Goal: Task Accomplishment & Management: Manage account settings

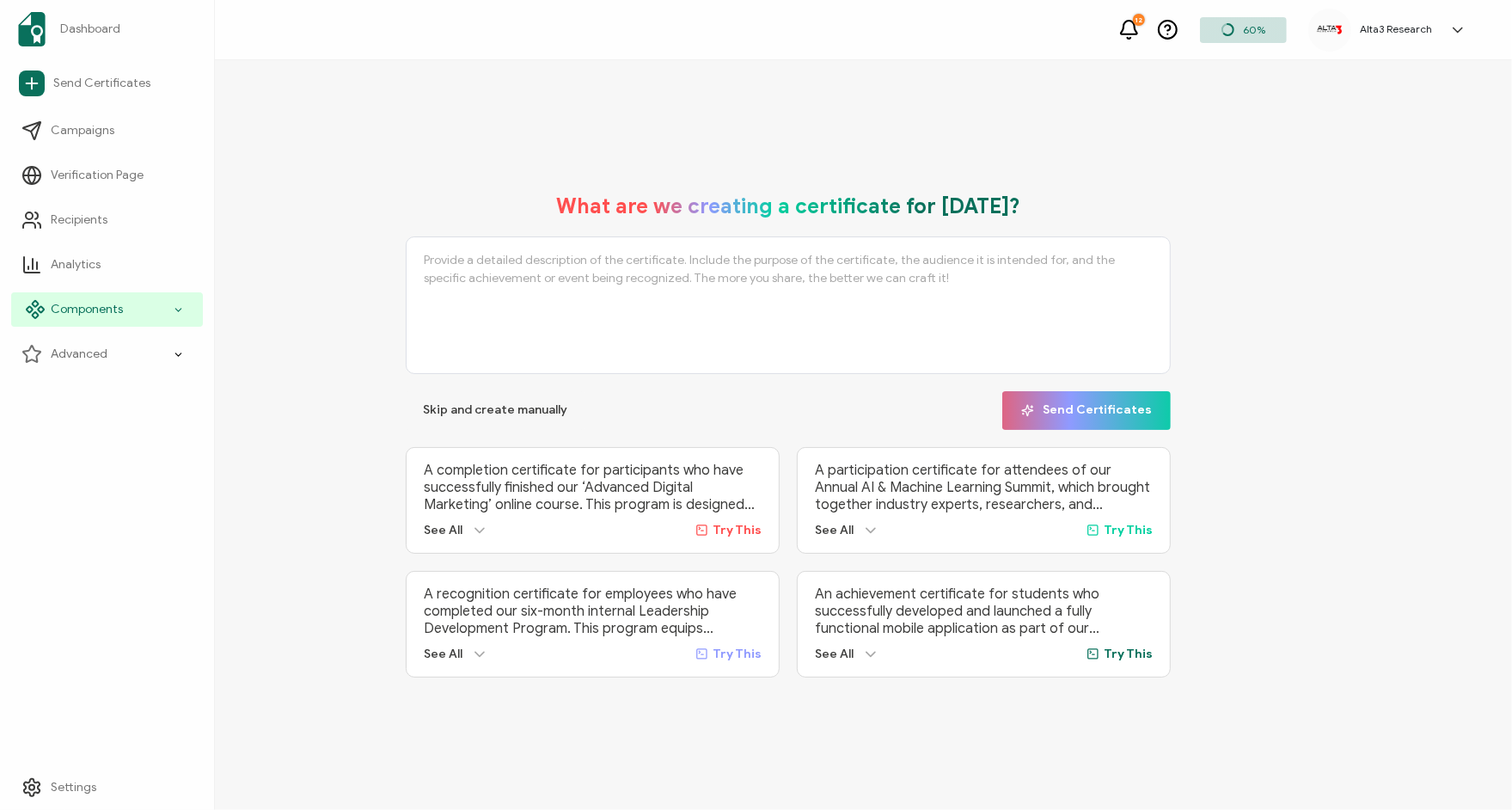
click at [87, 311] on span "Components" at bounding box center [87, 310] width 72 height 17
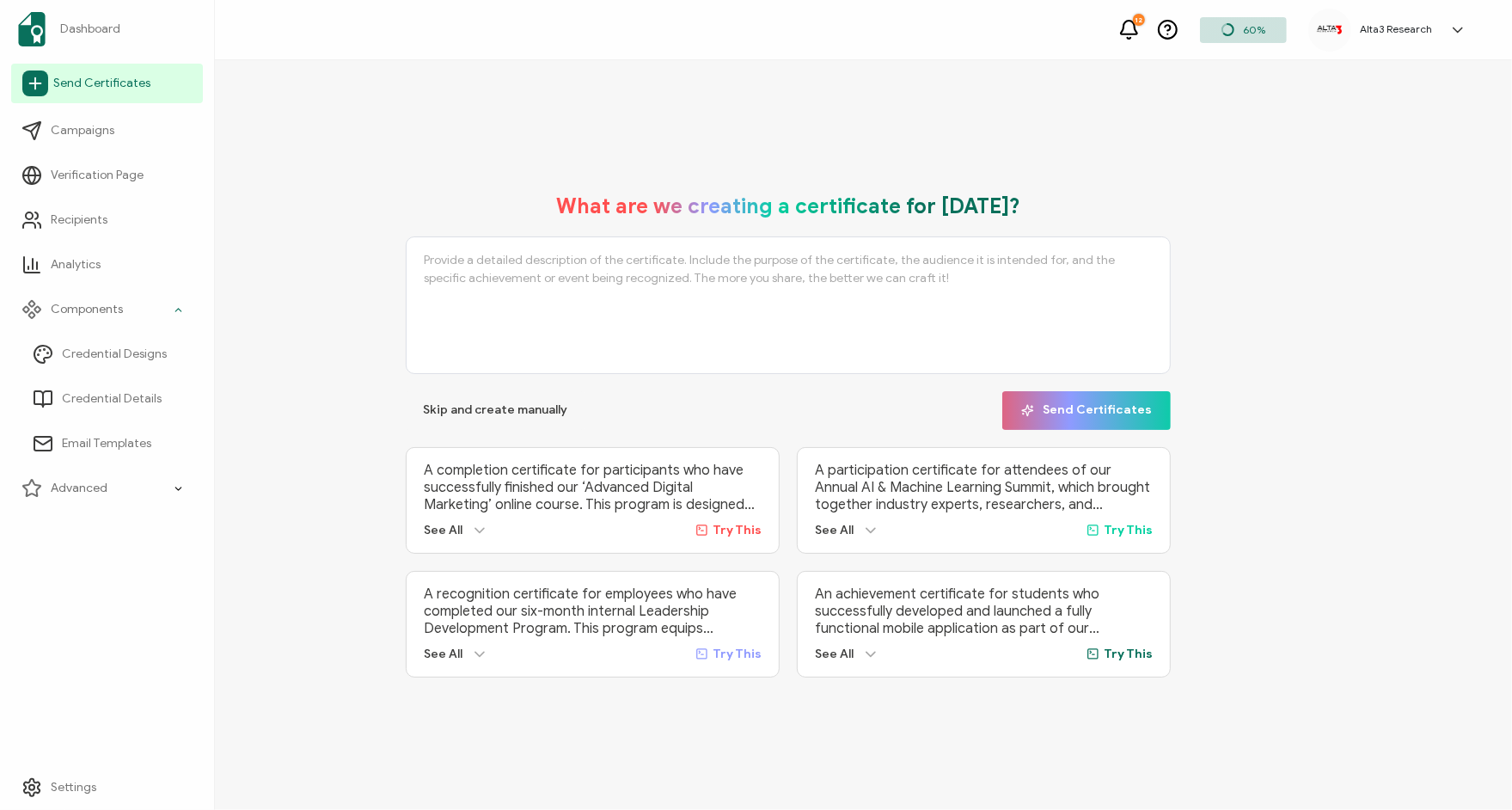
click at [90, 85] on span "Send Certificates" at bounding box center [101, 84] width 97 height 17
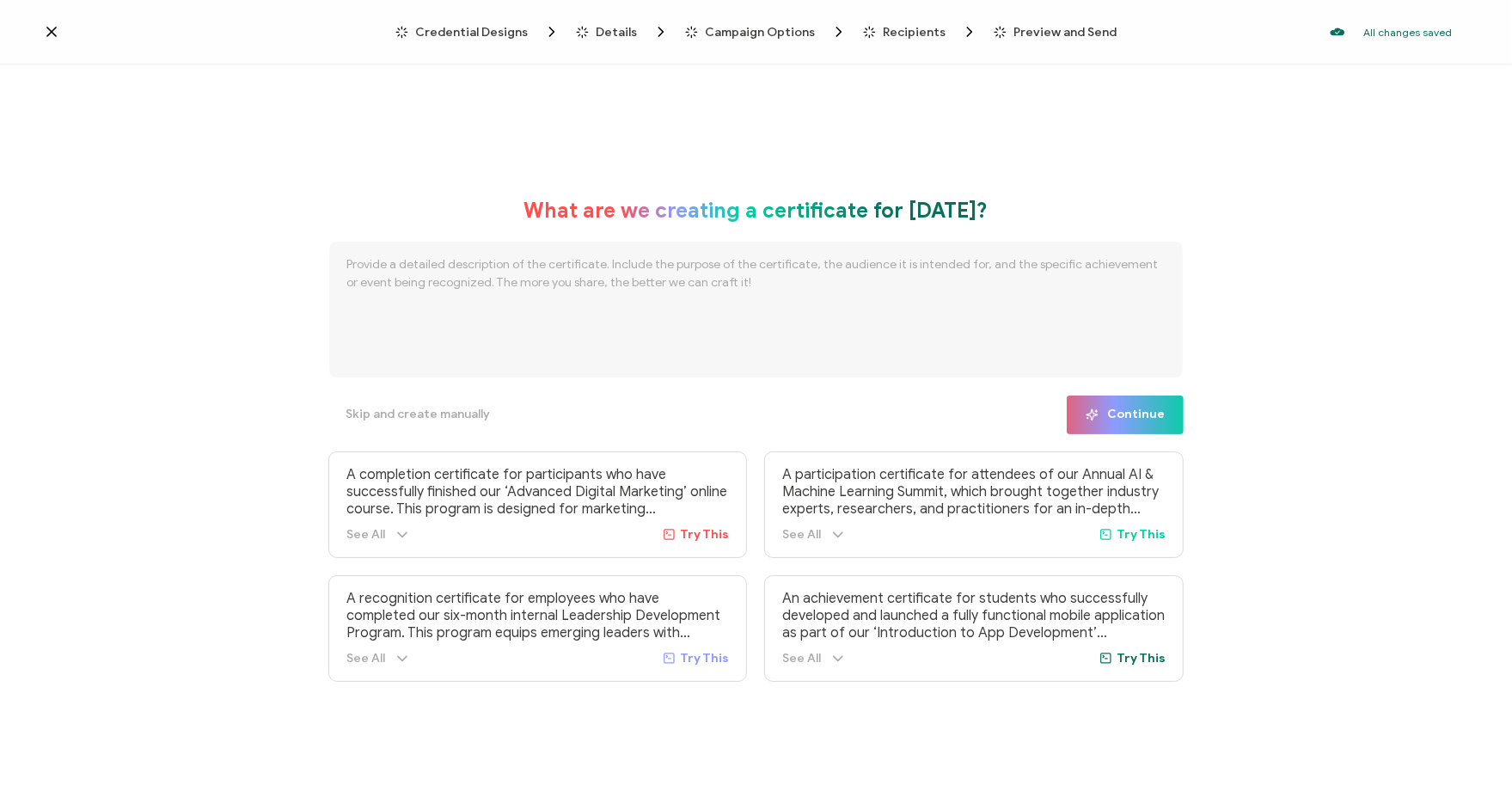
click at [53, 32] on icon at bounding box center [52, 32] width 17 height 17
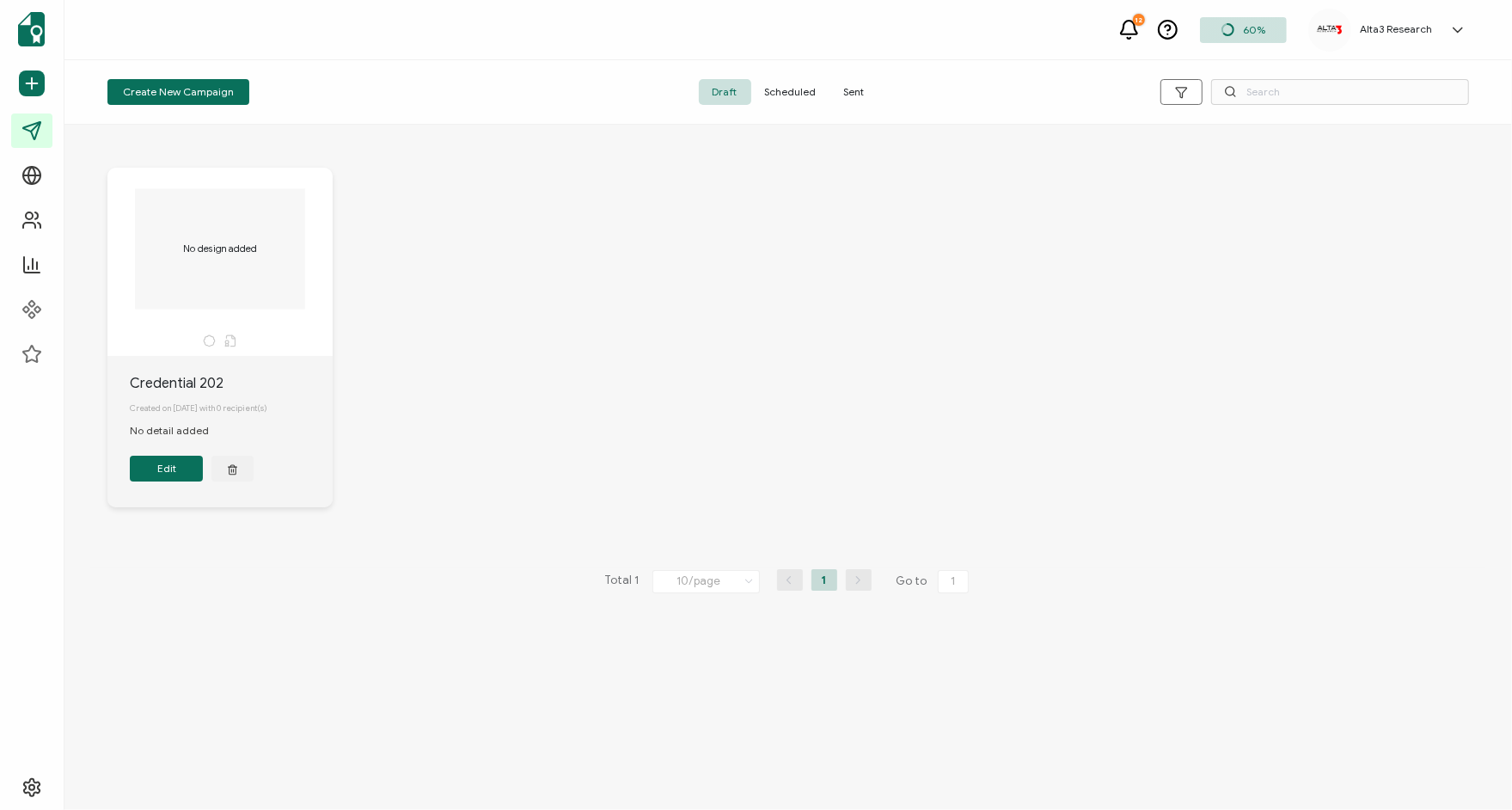
click at [787, 89] on span "Scheduled" at bounding box center [791, 91] width 79 height 26
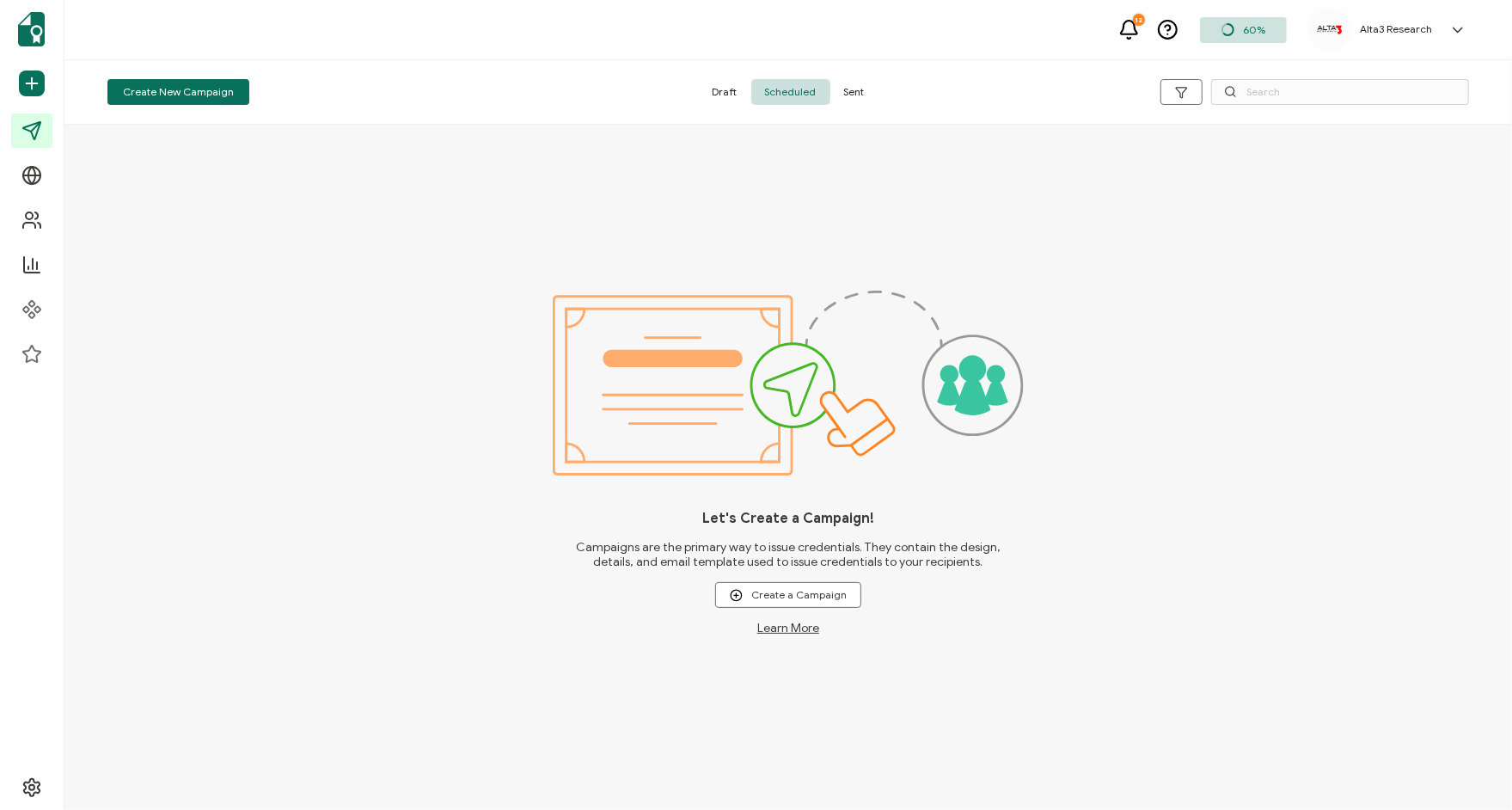
click at [856, 91] on span "Sent" at bounding box center [854, 91] width 48 height 26
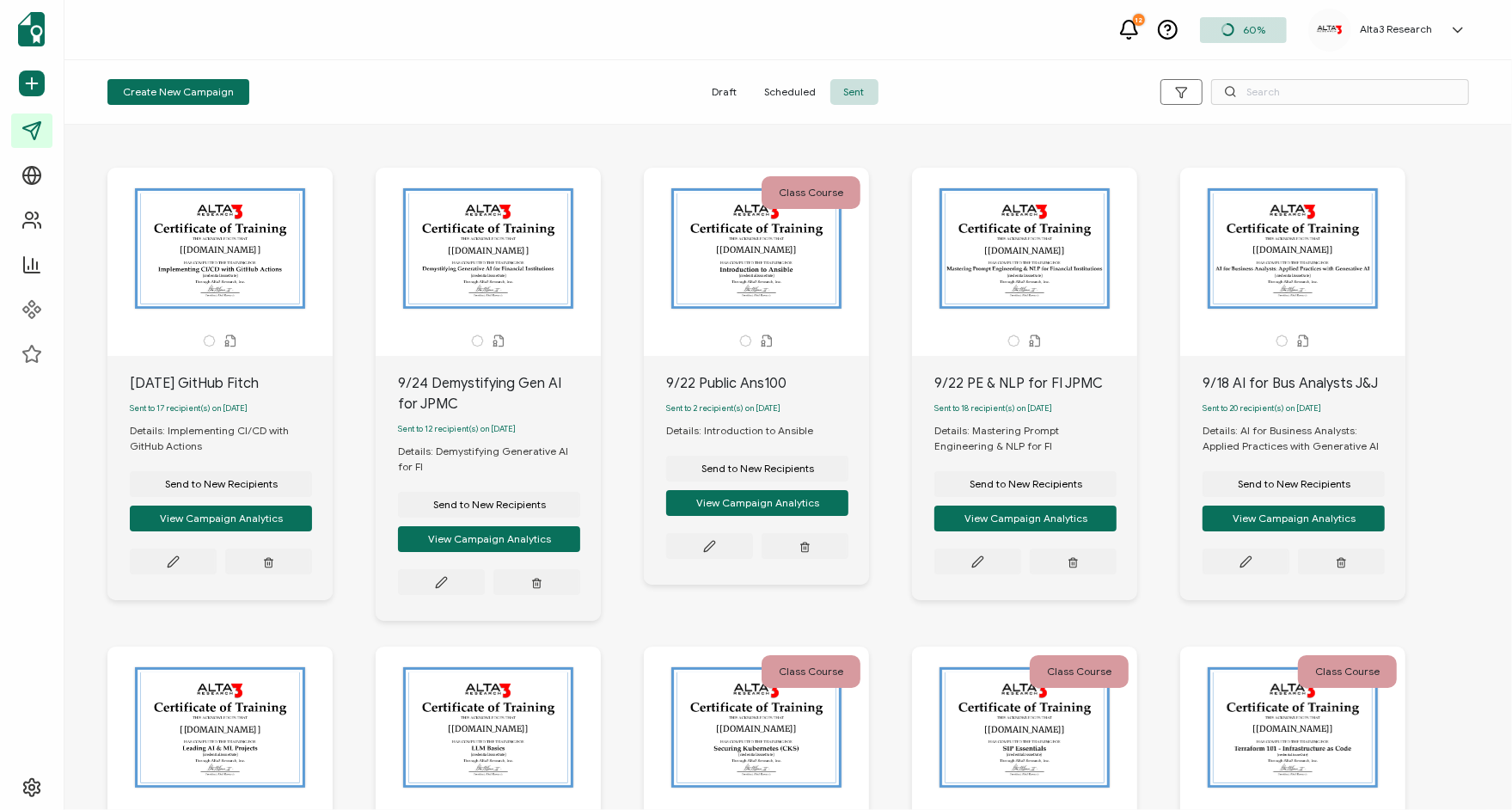
click at [188, 274] on div "The recipient’s full name, which will be automatically filled based on the info…" at bounding box center [220, 248] width 181 height 120
click at [212, 265] on div "The recipient’s full name, which will be automatically filled based on the info…" at bounding box center [220, 248] width 181 height 120
click at [199, 427] on div "Details: Implementing CI/CD with GitHub Actions" at bounding box center [231, 439] width 203 height 31
click at [229, 273] on div "The recipient’s full name, which will be automatically filled based on the info…" at bounding box center [220, 248] width 181 height 120
click at [197, 247] on div "The recipient’s full name, which will be automatically filled based on the info…" at bounding box center [220, 248] width 181 height 120
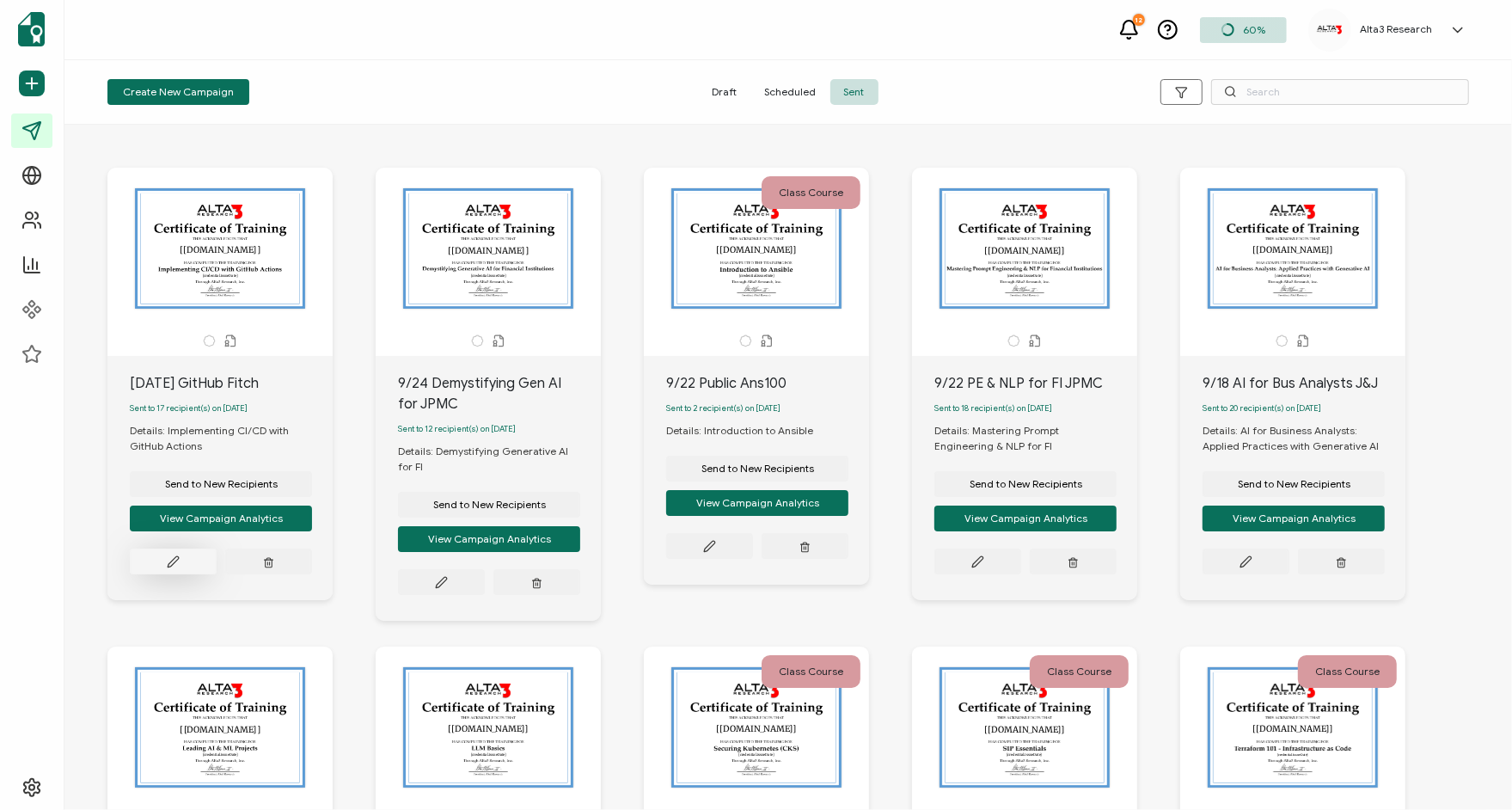
click at [185, 565] on button at bounding box center [173, 561] width 87 height 26
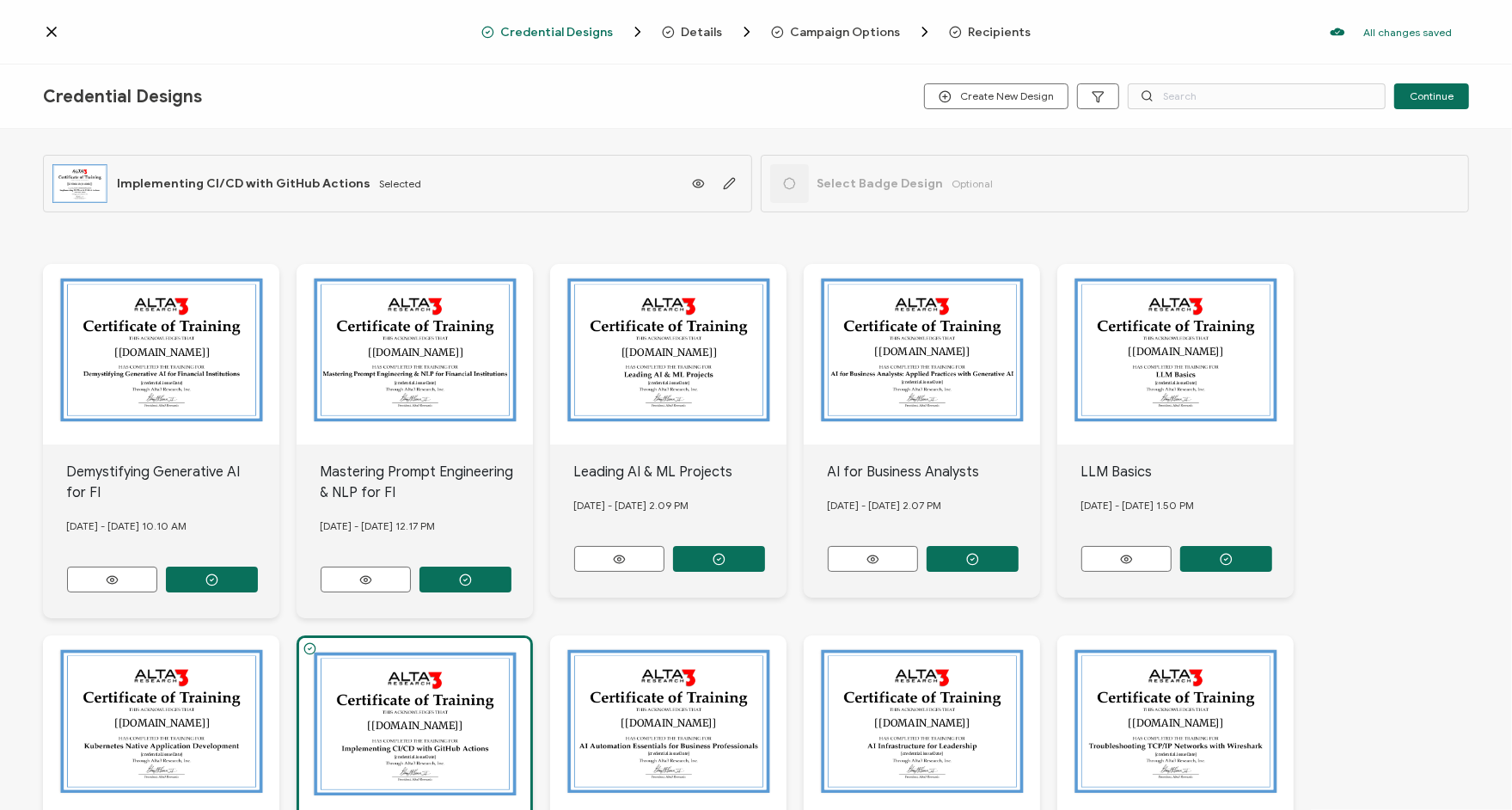
click at [56, 38] on icon at bounding box center [52, 32] width 17 height 17
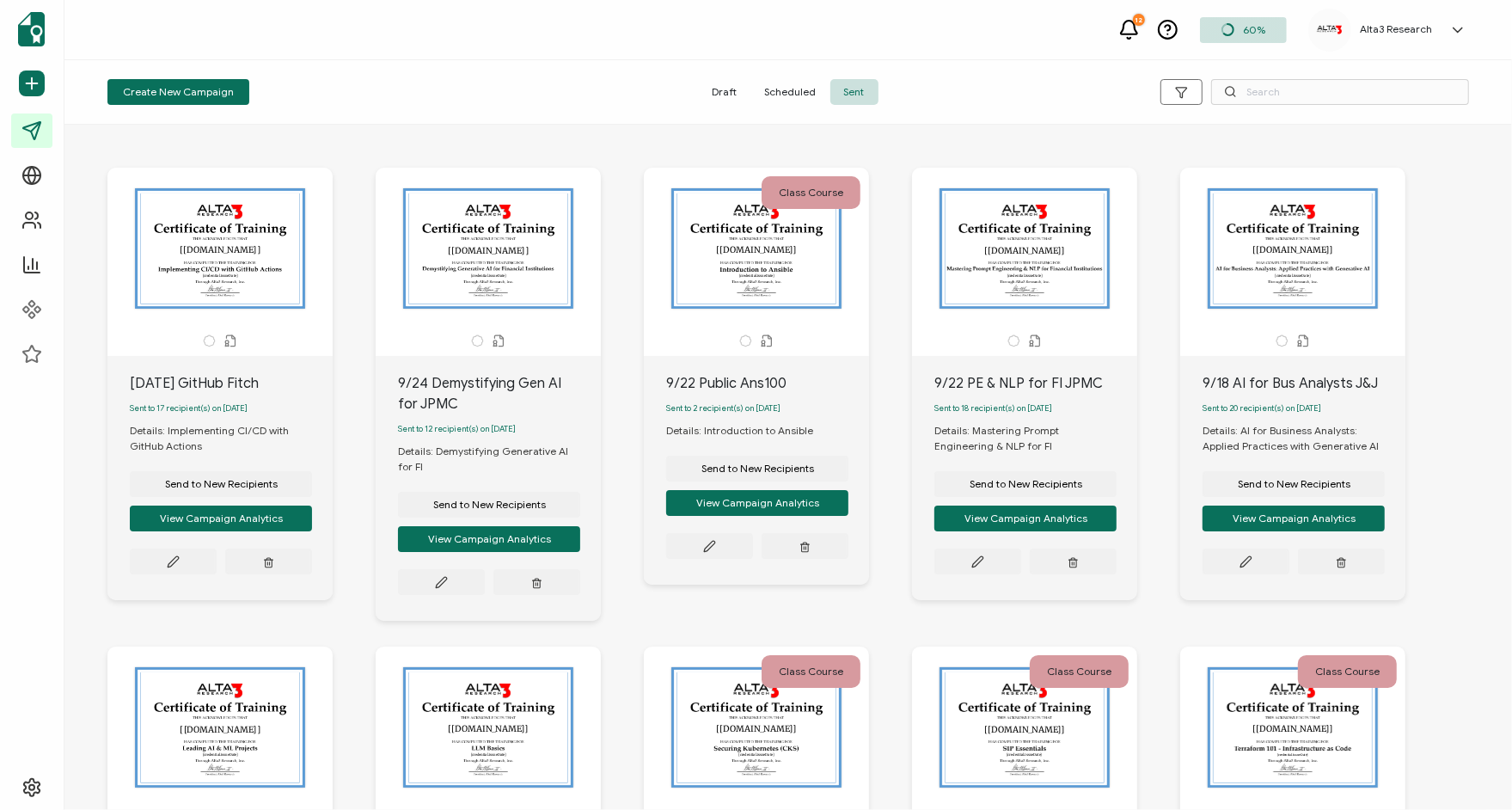
click at [280, 288] on div "The recipient’s full name, which will be automatically filled based on the info…" at bounding box center [220, 248] width 181 height 120
click at [488, 277] on div "The recipient’s full name, which will be automatically filled based on the info…" at bounding box center [489, 248] width 181 height 120
click at [240, 524] on button "View Campaign Analytics" at bounding box center [221, 519] width 183 height 26
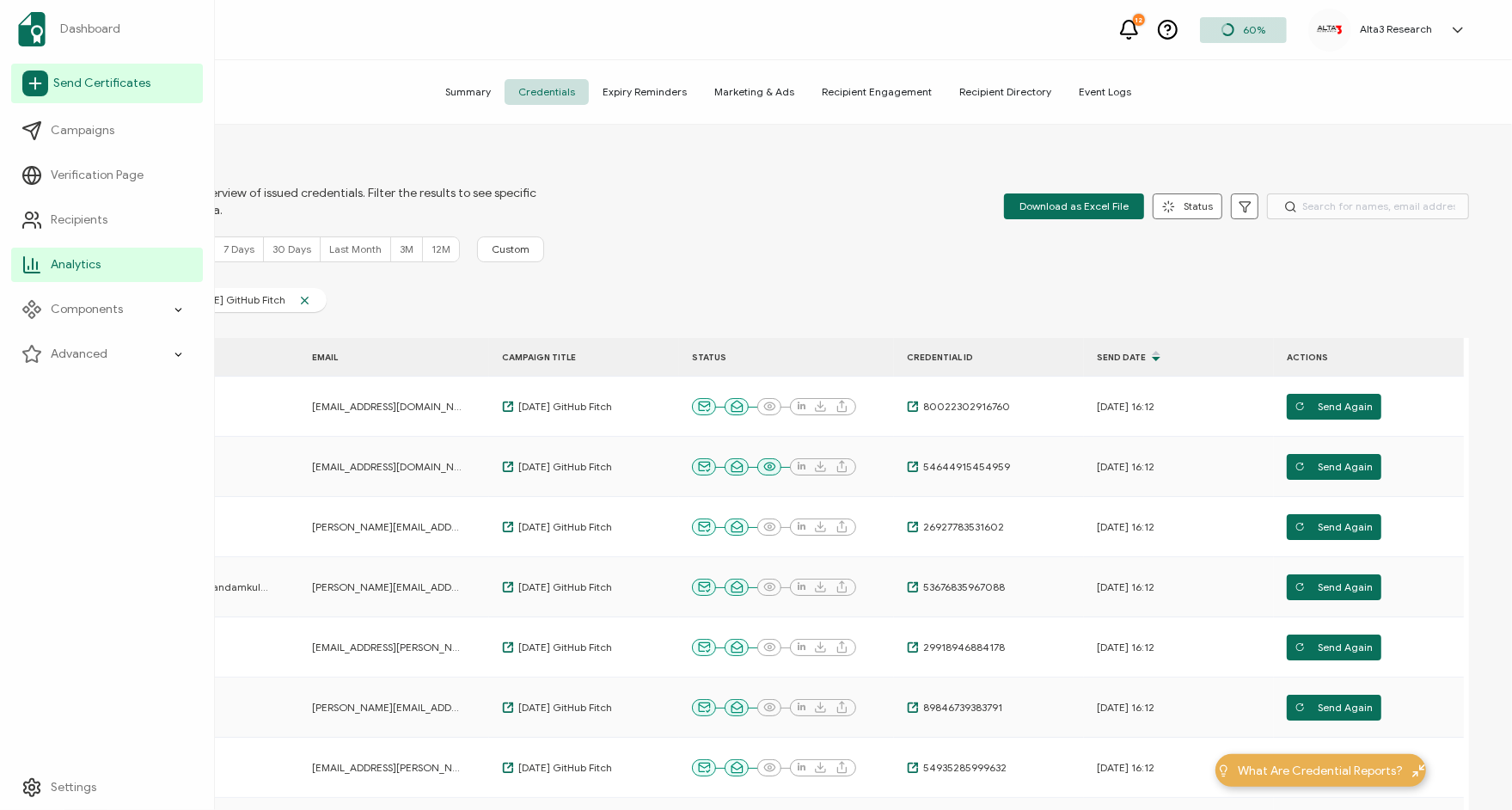
click at [84, 80] on span "Send Certificates" at bounding box center [101, 84] width 97 height 17
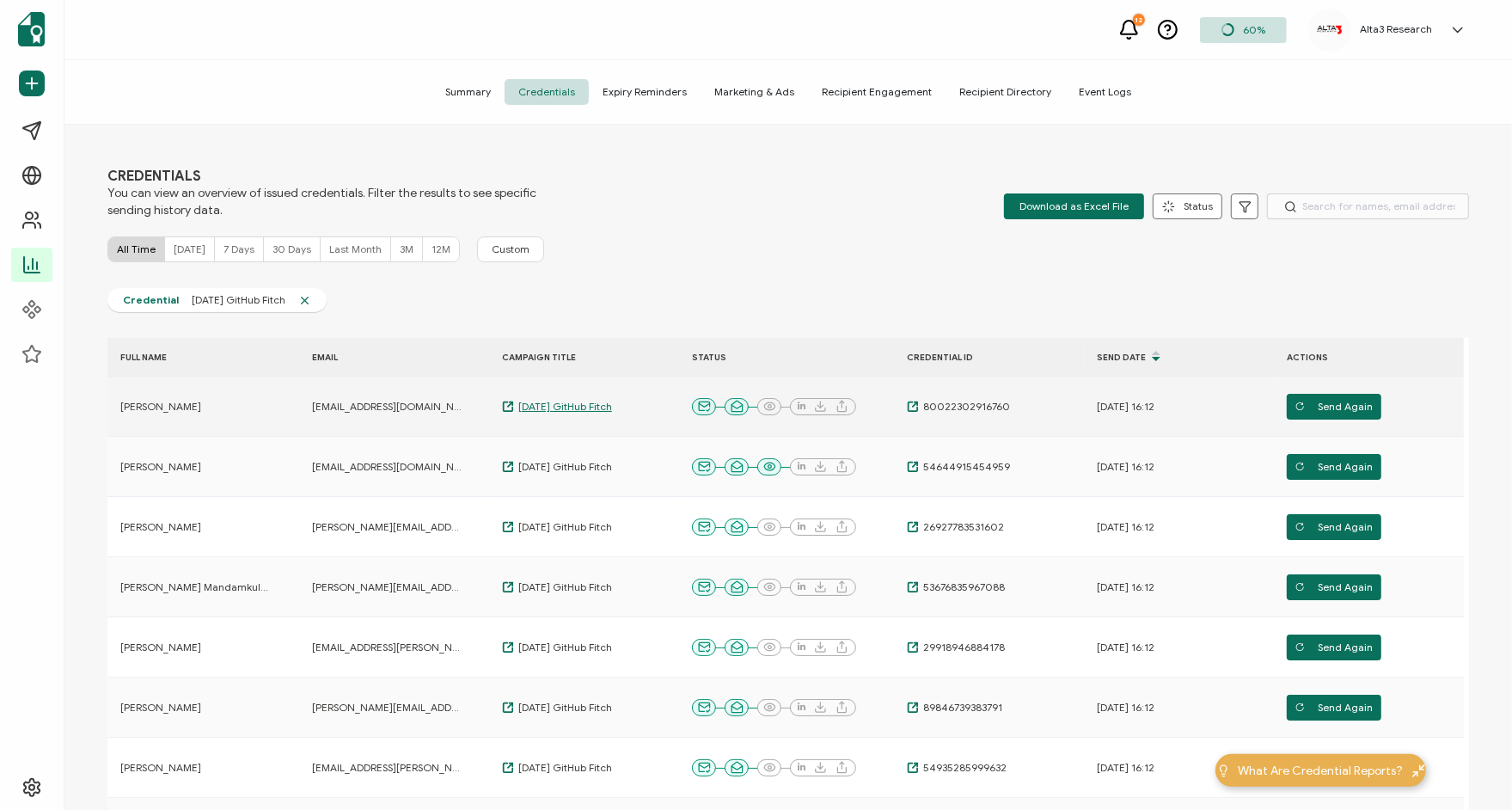
click at [551, 408] on span "[DATE] GitHub Fitch" at bounding box center [564, 407] width 98 height 13
click at [550, 404] on span "[DATE] GitHub Fitch" at bounding box center [564, 407] width 98 height 13
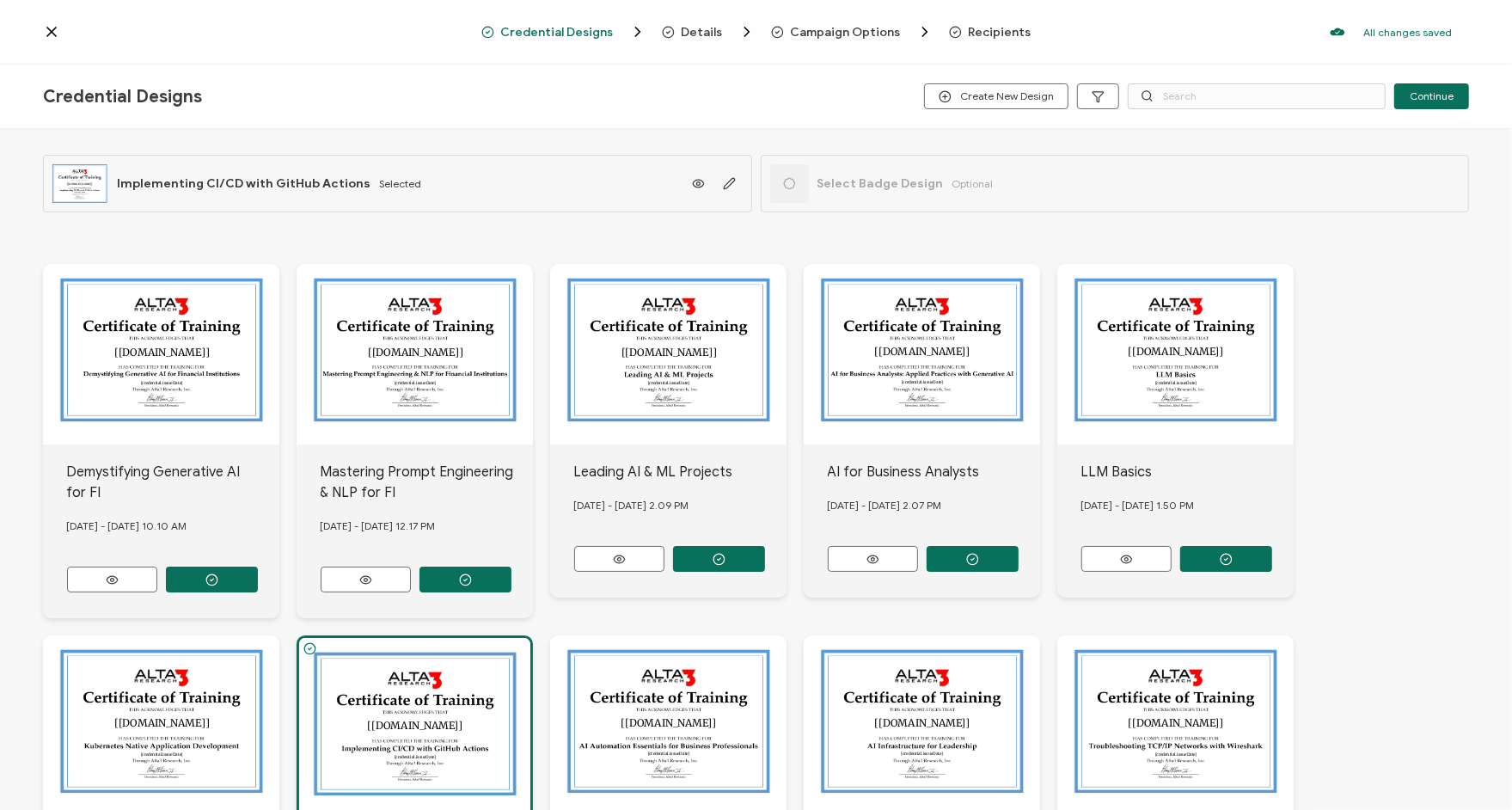
click at [158, 336] on div "The recipient’s full name, which will be automatically filled based on the info…" at bounding box center [162, 354] width 237 height 181
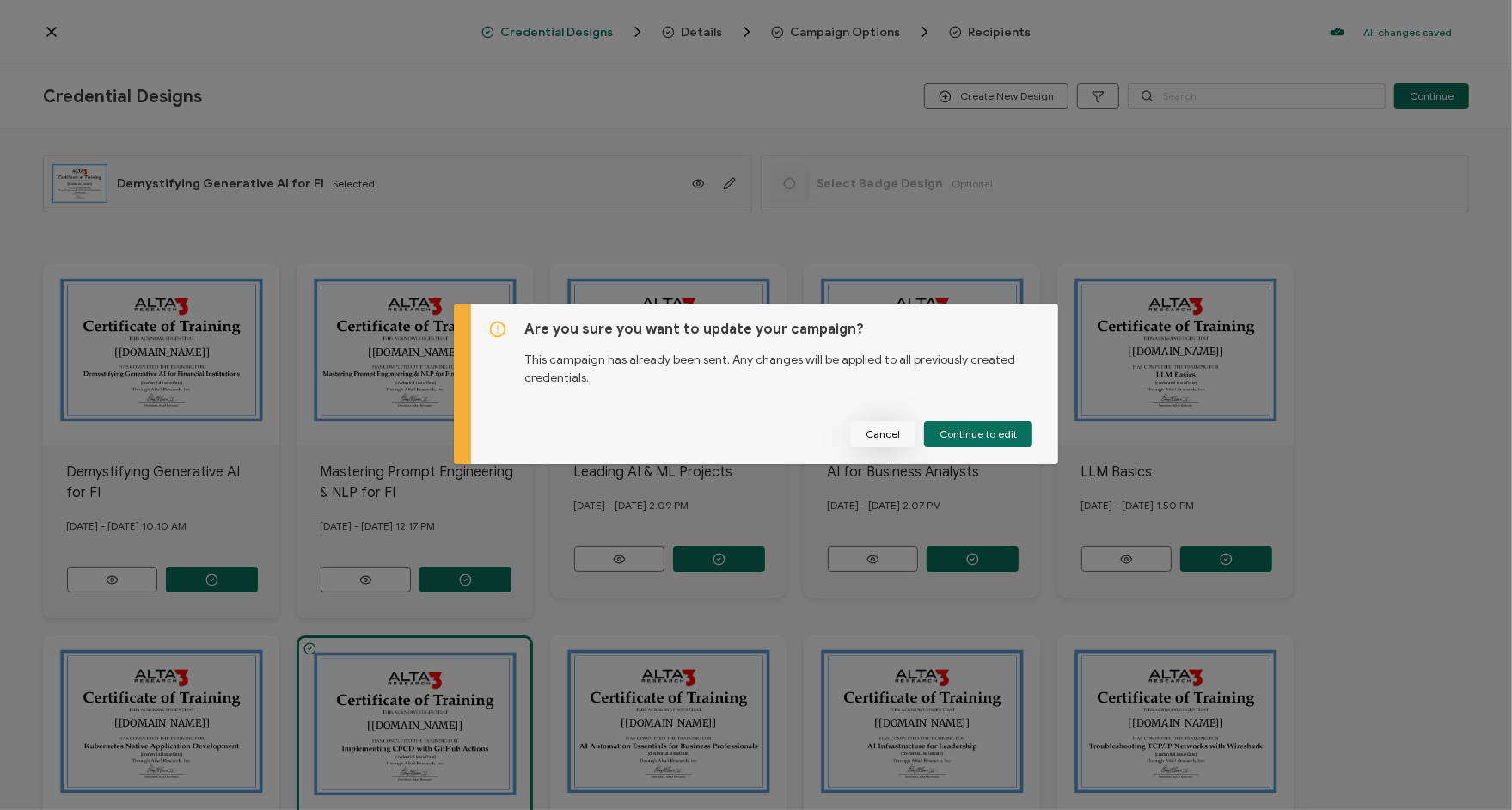
click at [902, 435] on button "Cancel" at bounding box center [883, 434] width 65 height 26
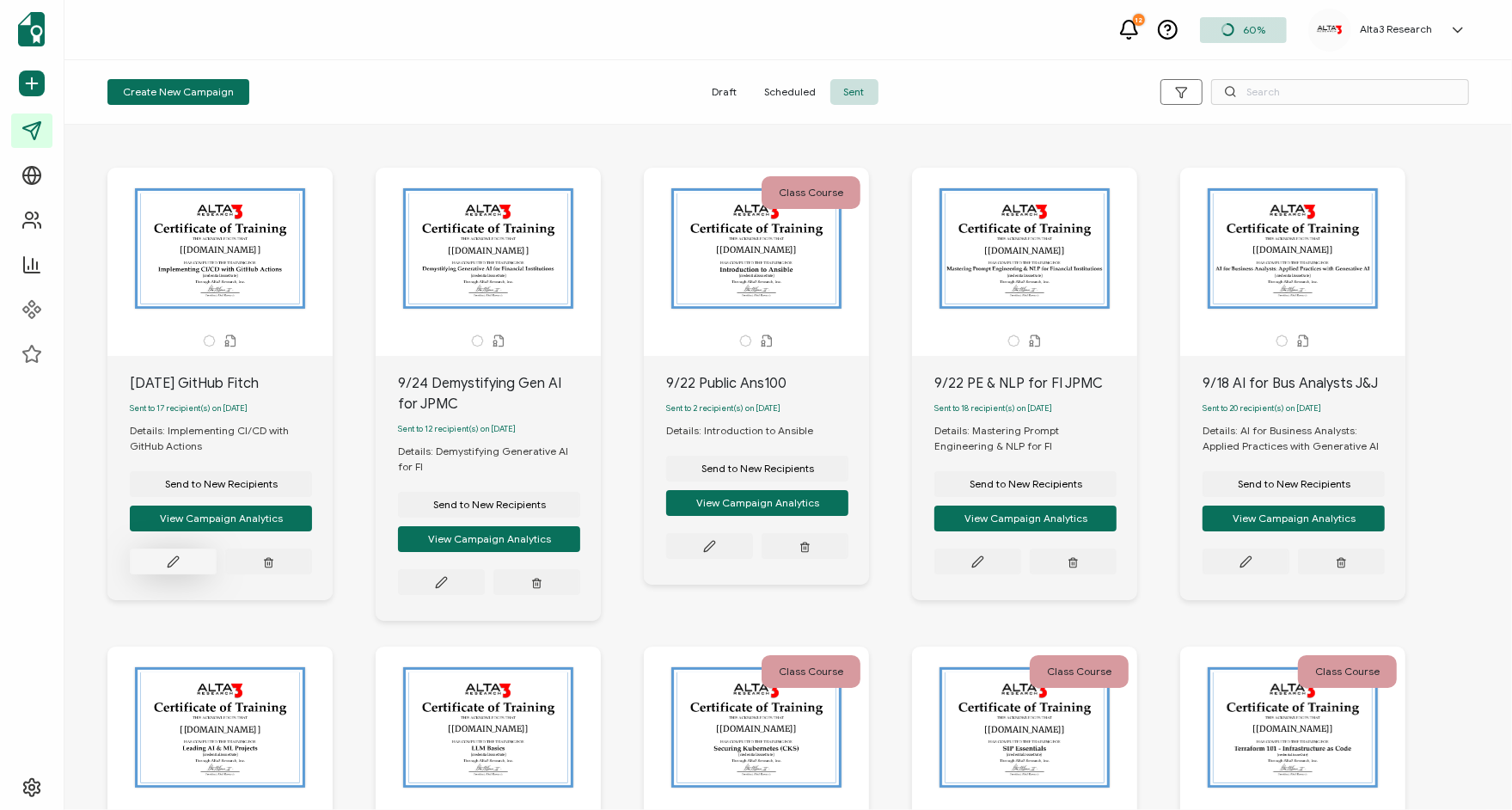
click at [179, 564] on icon at bounding box center [172, 561] width 13 height 13
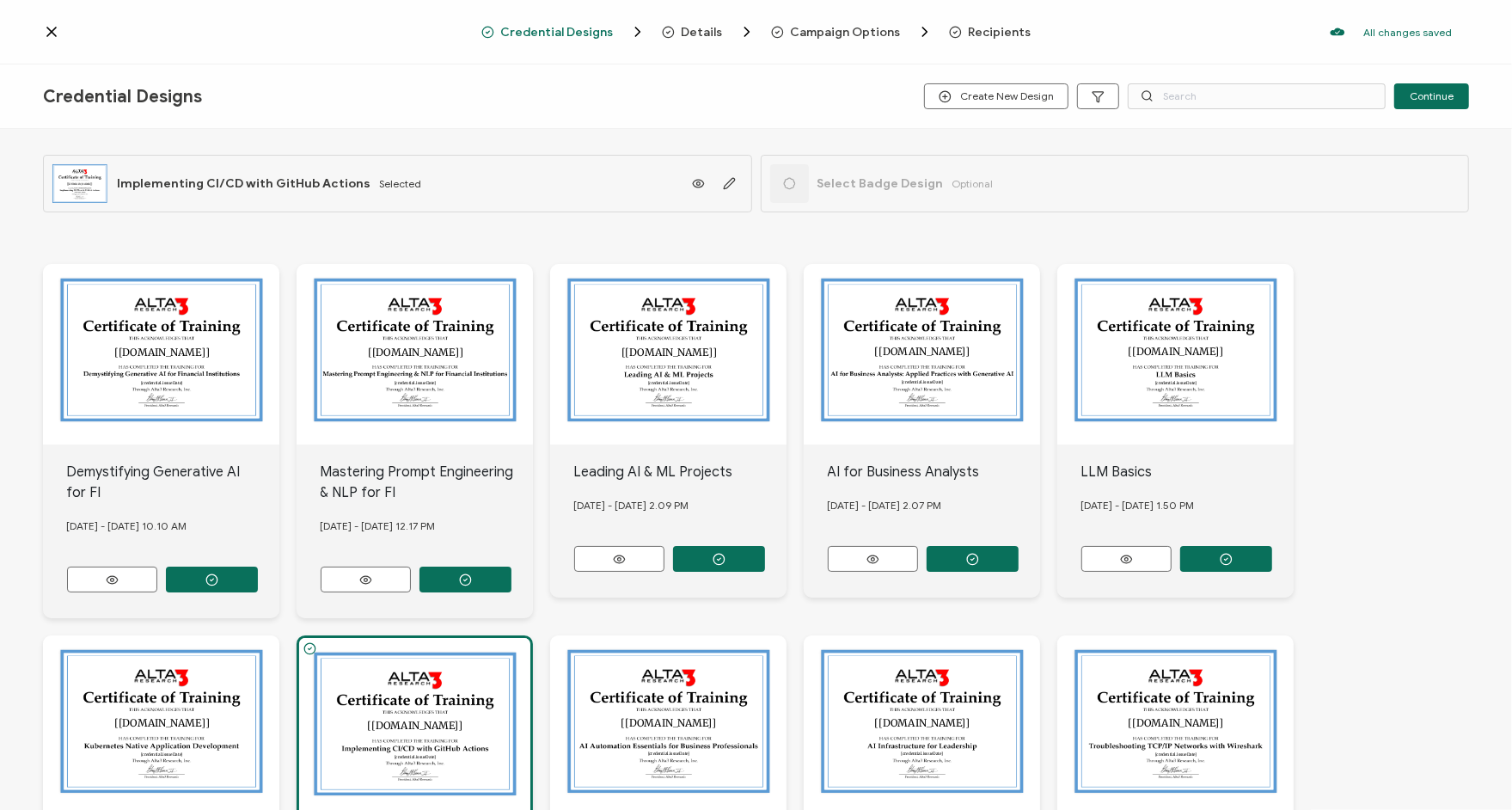
click at [693, 36] on span "Details" at bounding box center [702, 32] width 41 height 13
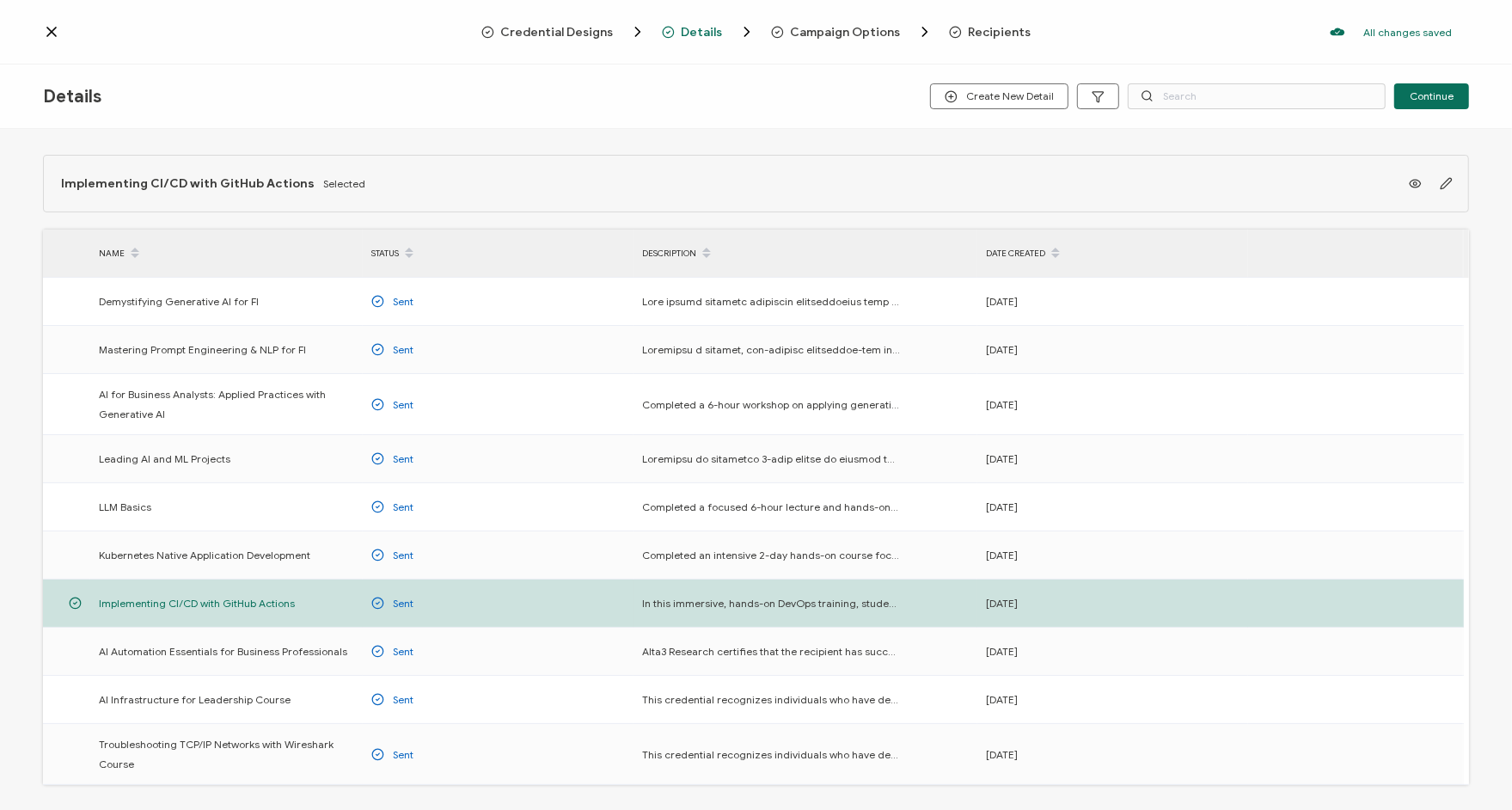
click at [54, 32] on icon at bounding box center [52, 32] width 17 height 17
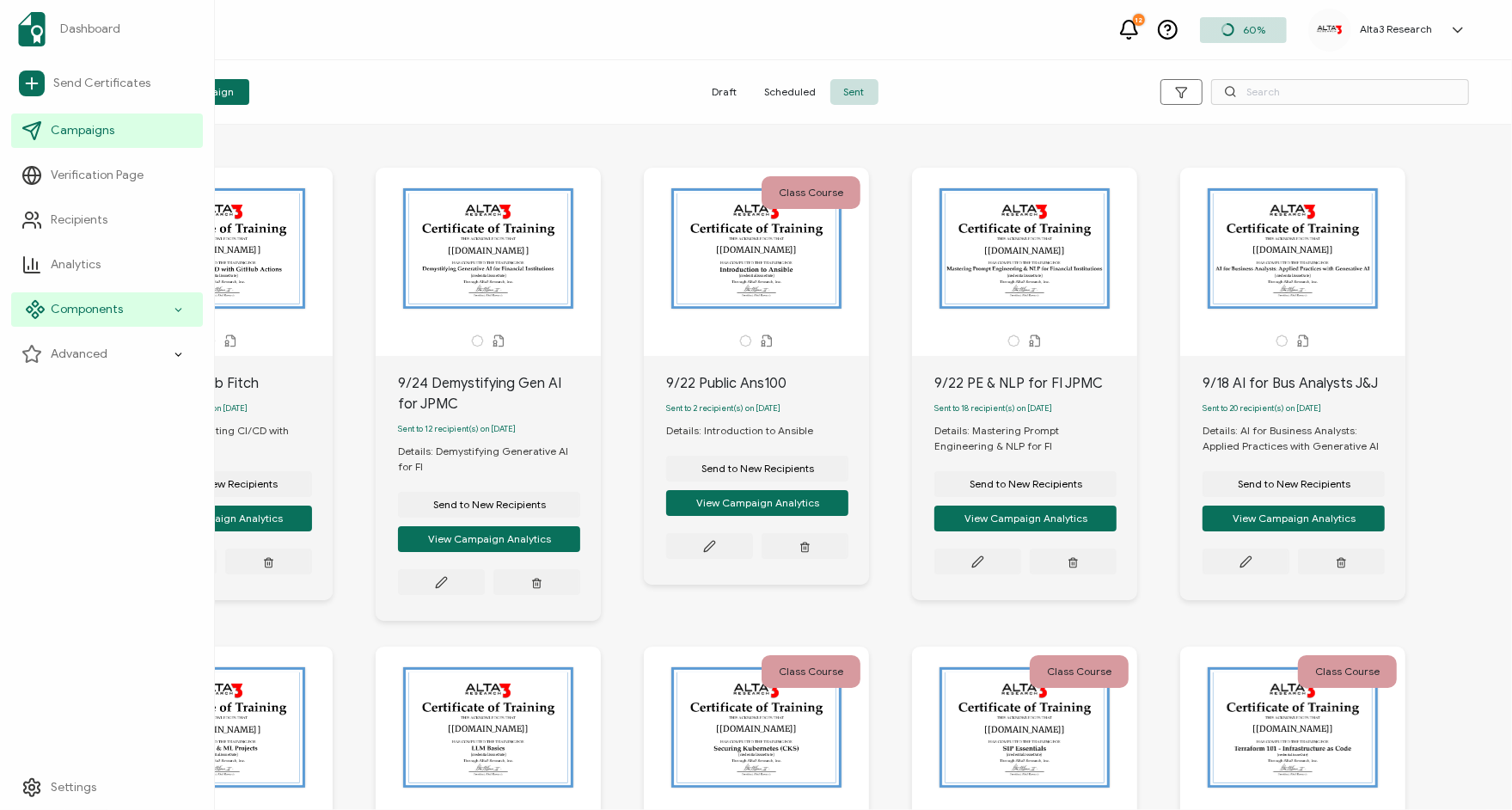
click at [178, 313] on icon at bounding box center [179, 310] width 12 height 20
click at [93, 89] on span "Send Certificates" at bounding box center [101, 84] width 97 height 17
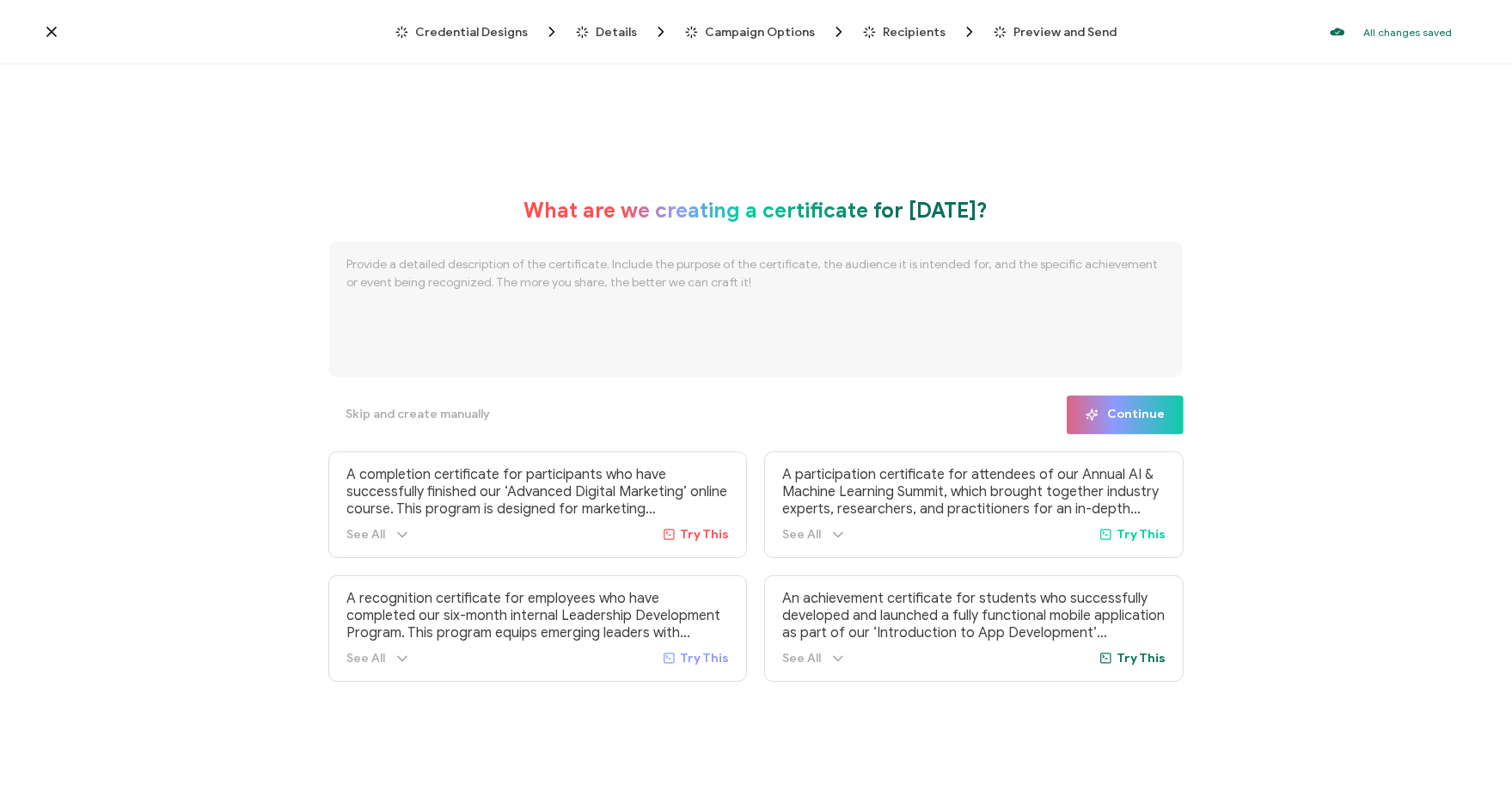
click at [48, 28] on icon at bounding box center [51, 32] width 9 height 9
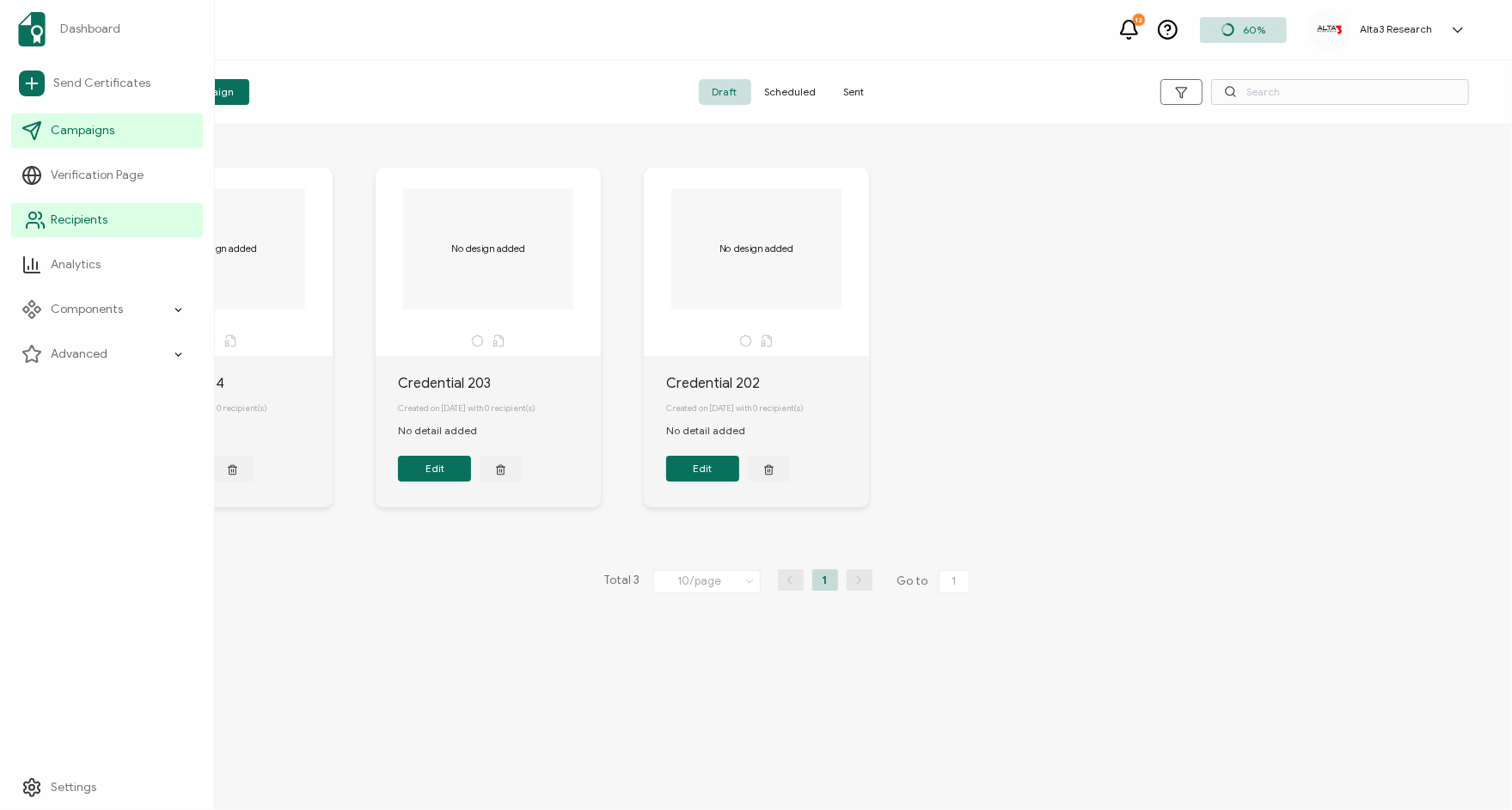
click at [76, 220] on span "Recipients" at bounding box center [79, 220] width 57 height 17
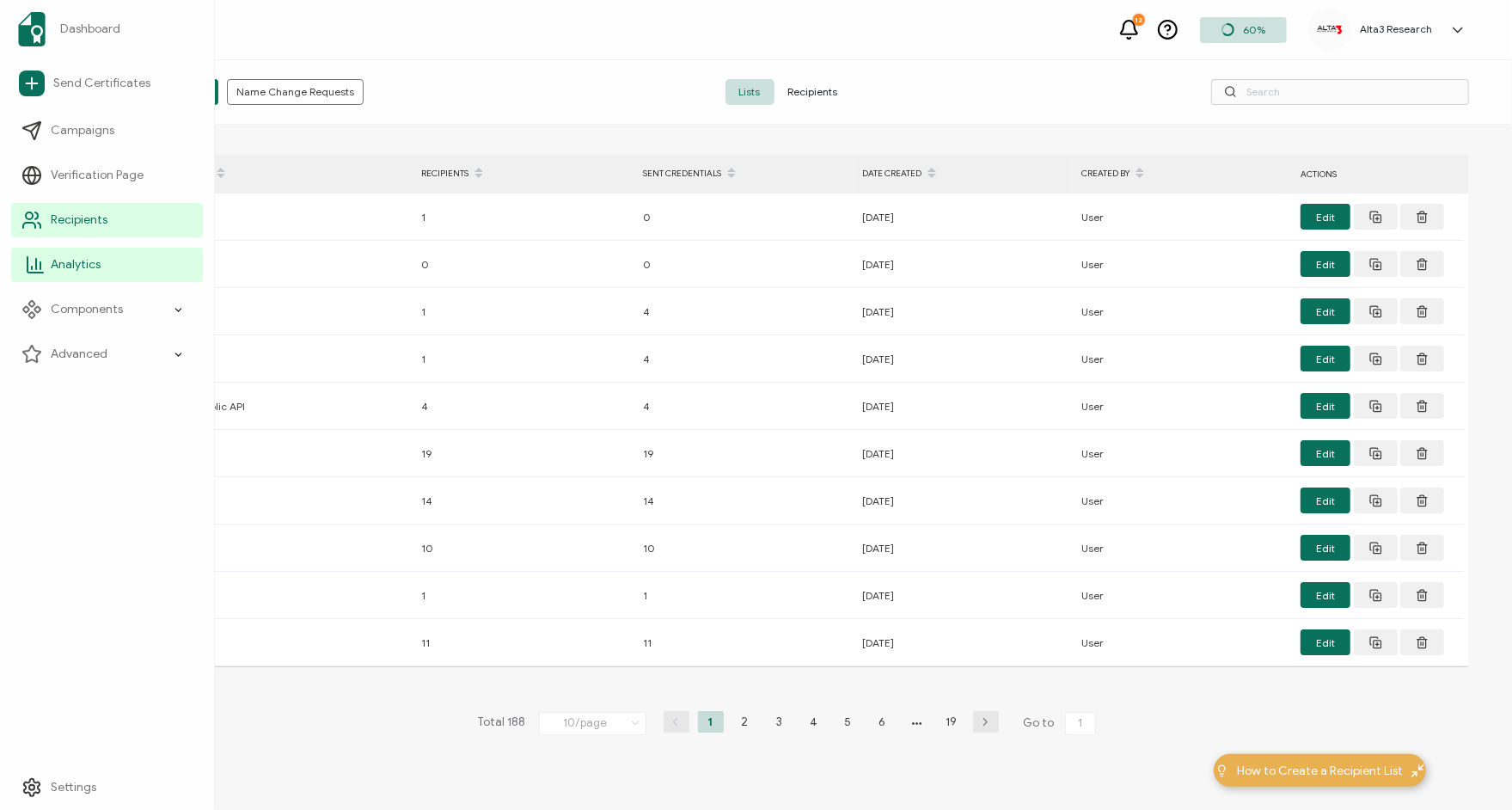
click at [67, 260] on span "Analytics" at bounding box center [76, 265] width 50 height 17
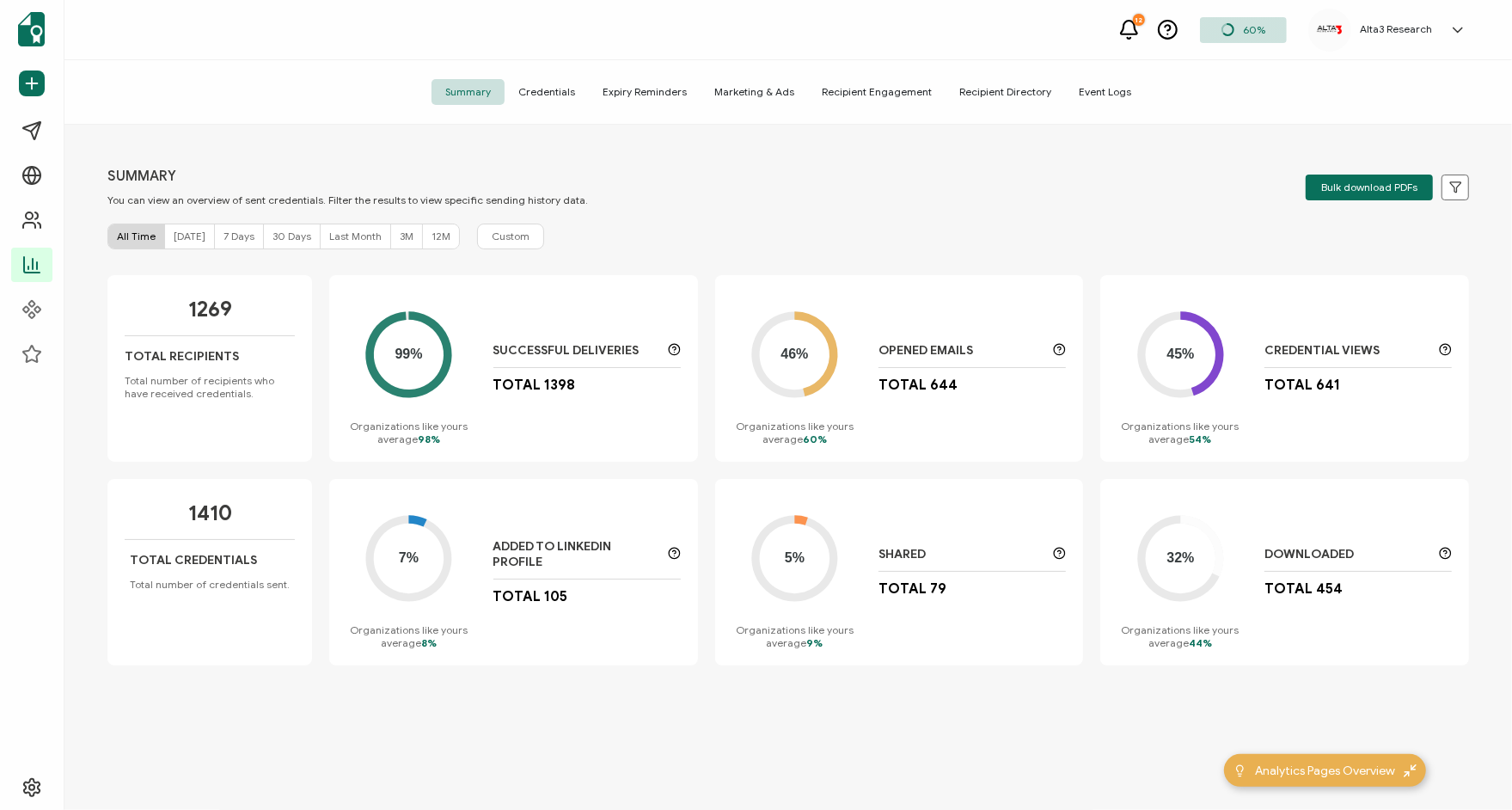
click at [564, 90] on span "Credentials" at bounding box center [547, 91] width 85 height 26
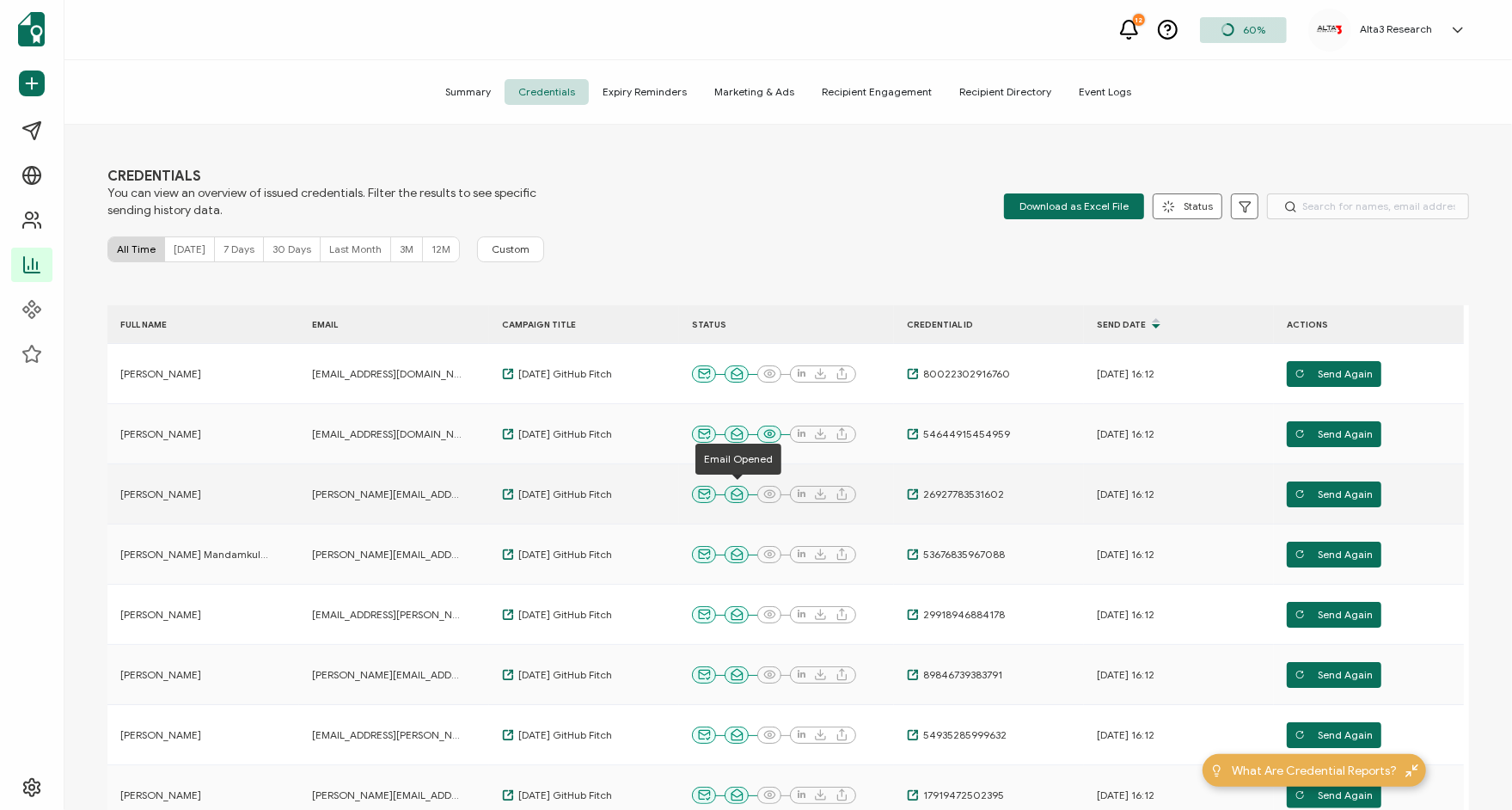
click at [736, 494] on icon at bounding box center [737, 494] width 13 height 13
click at [931, 494] on span "26927783531602" at bounding box center [962, 494] width 85 height 13
